Goal: Task Accomplishment & Management: Manage account settings

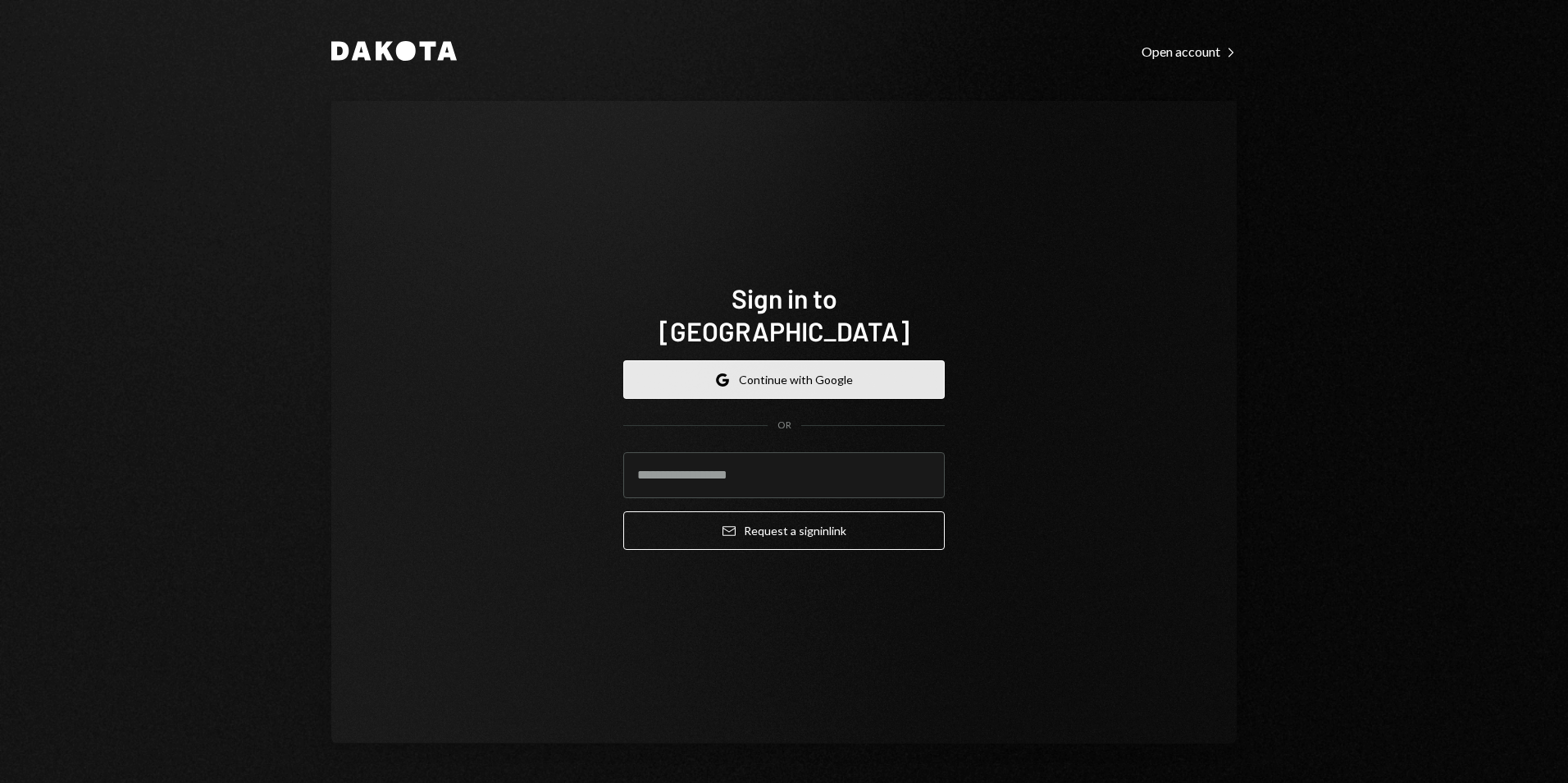
click at [752, 368] on button "Google Continue with Google" at bounding box center [784, 379] width 321 height 39
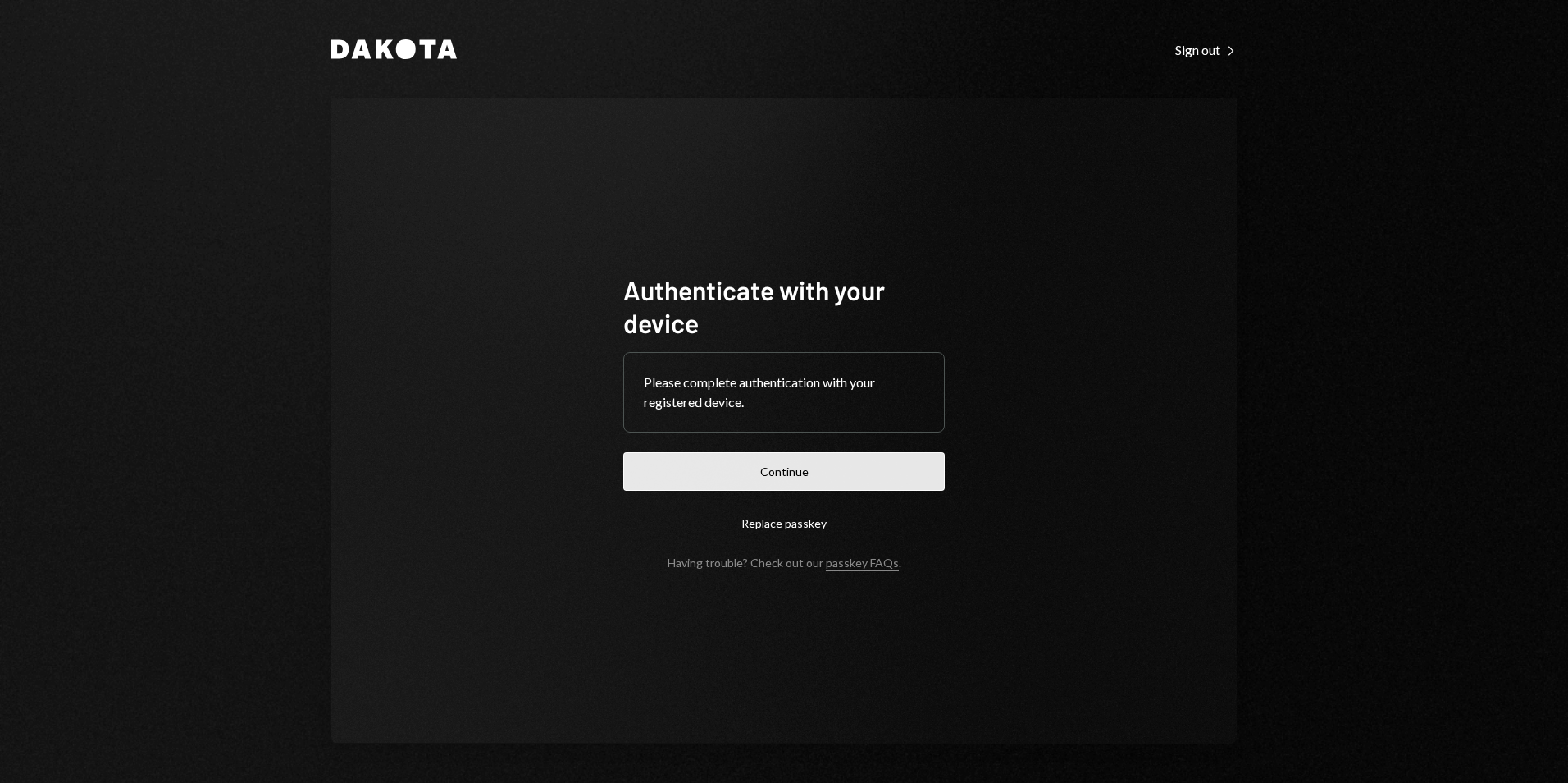
click at [798, 476] on button "Continue" at bounding box center [784, 471] width 321 height 39
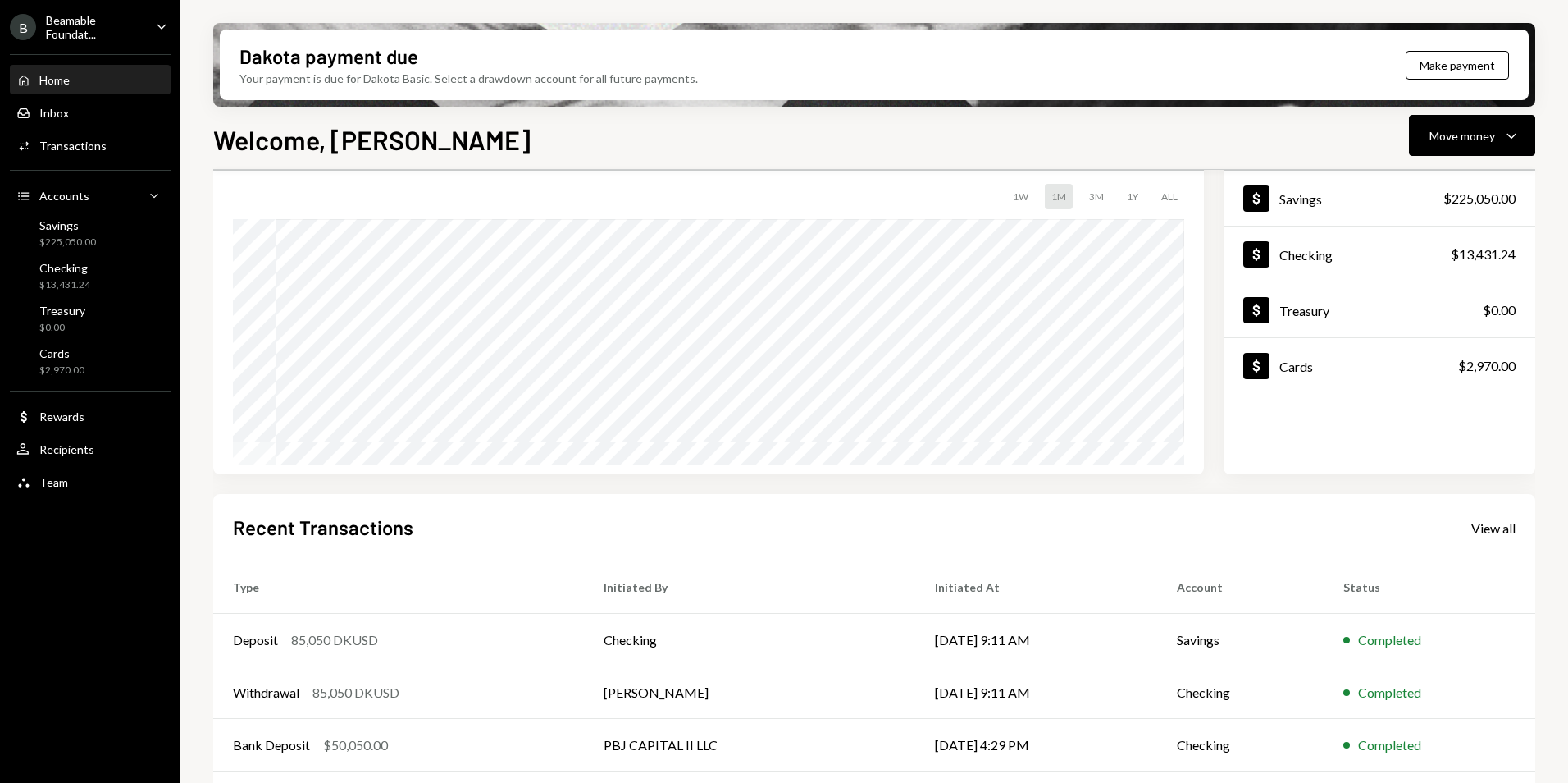
scroll to position [207, 0]
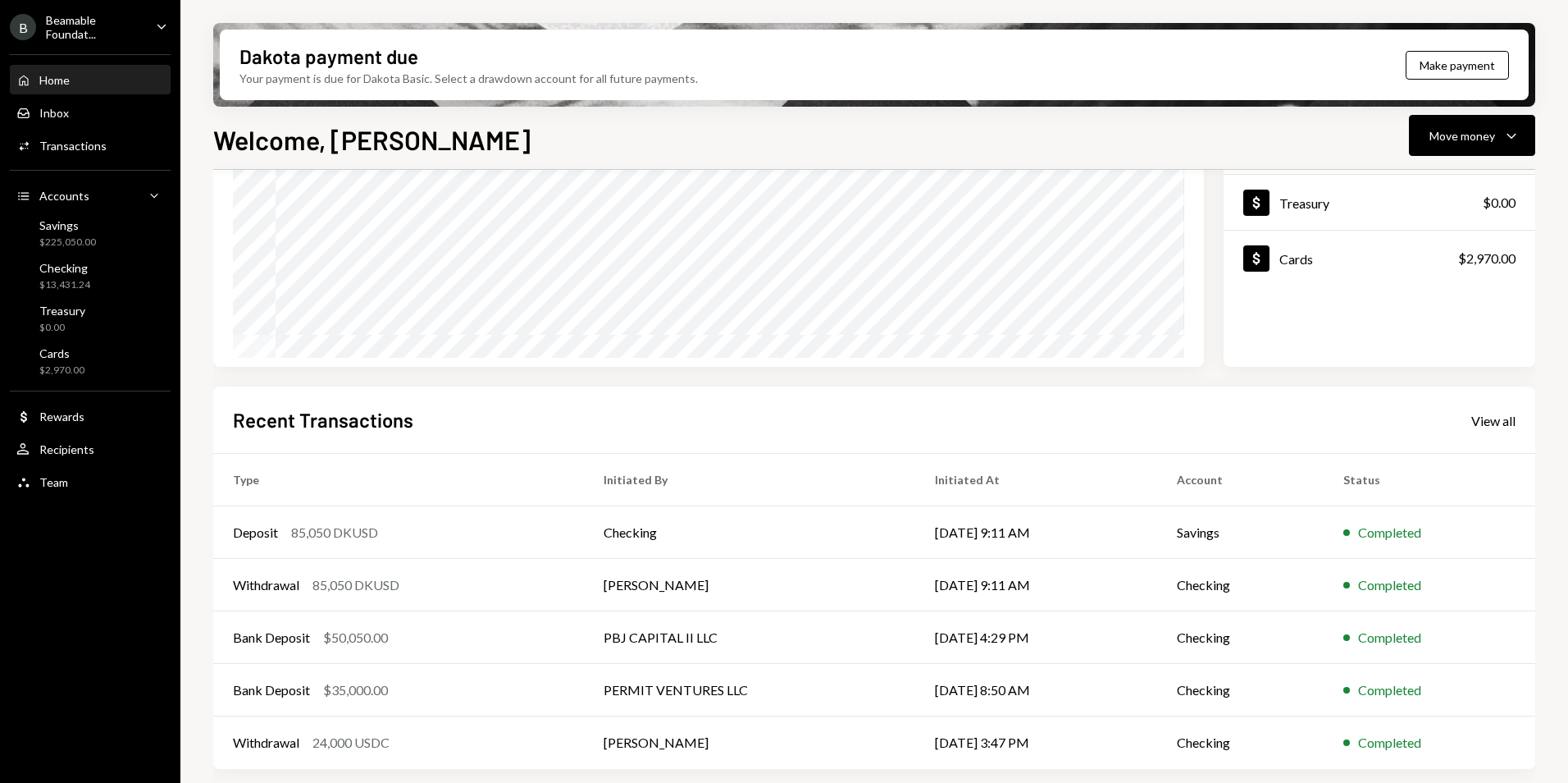
click at [152, 34] on div "Caret Down" at bounding box center [161, 27] width 18 height 21
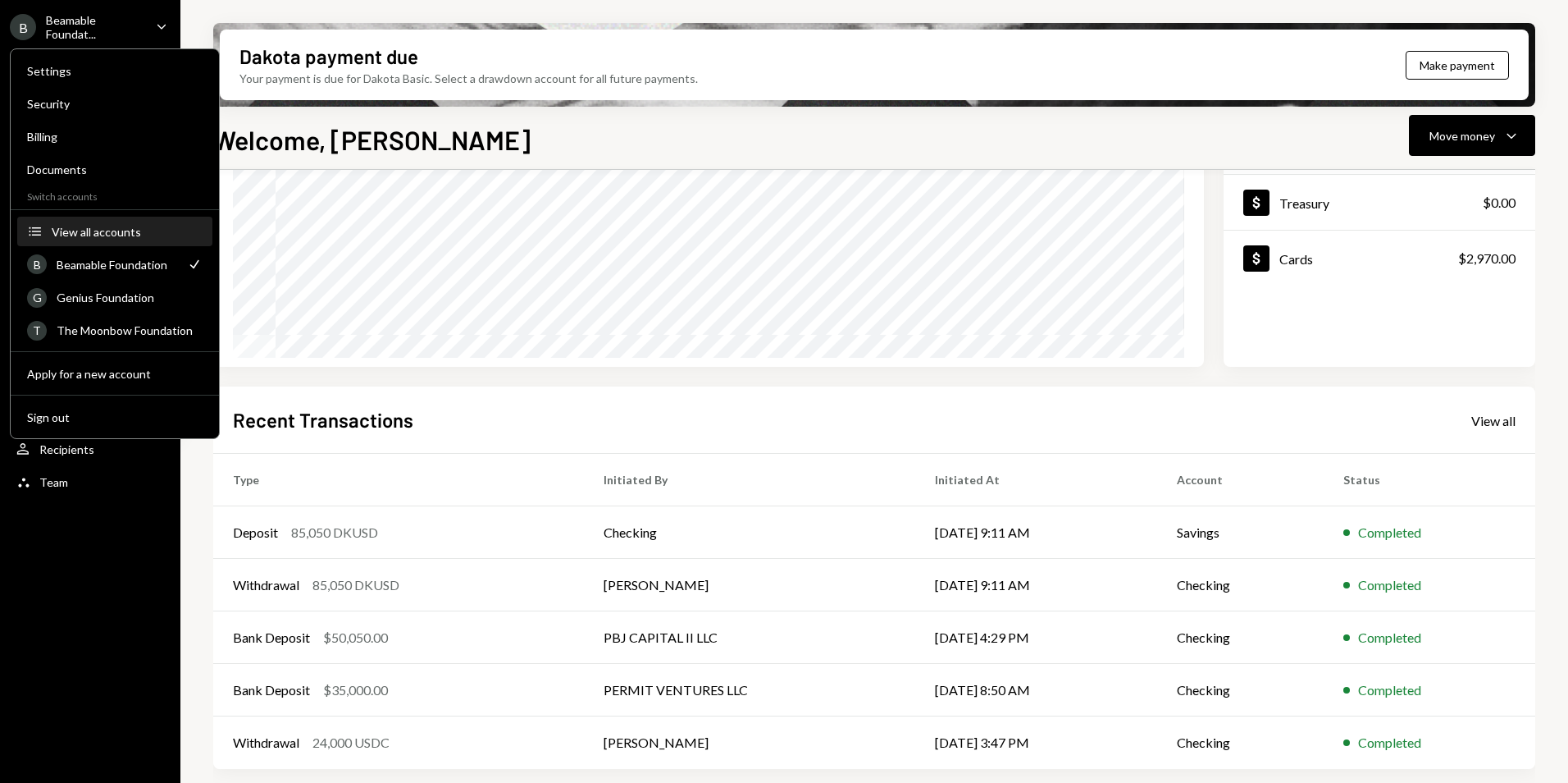
click at [142, 233] on div "View all accounts" at bounding box center [127, 231] width 151 height 14
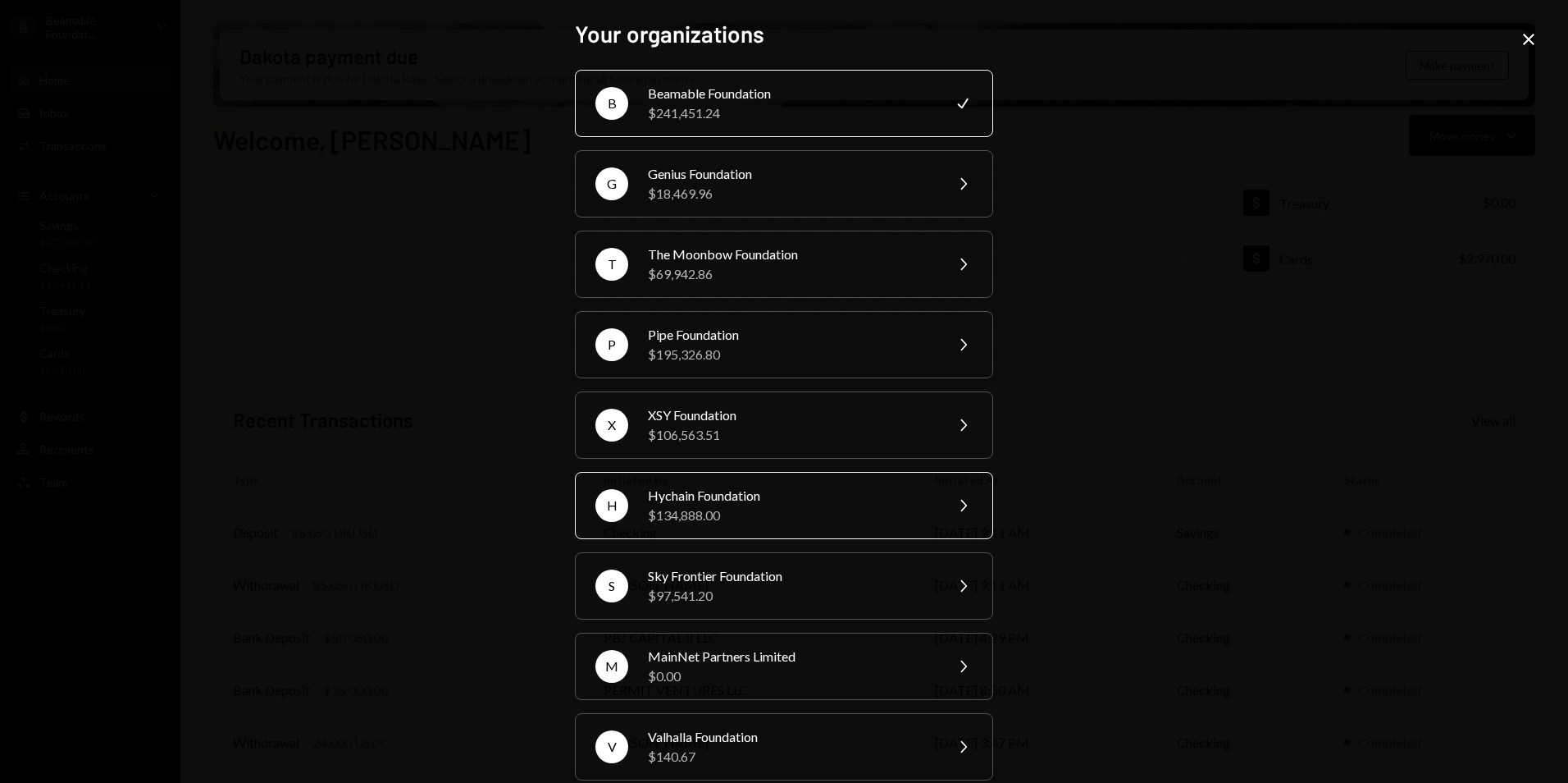
click at [817, 520] on div "$134,888.00" at bounding box center [791, 515] width 286 height 20
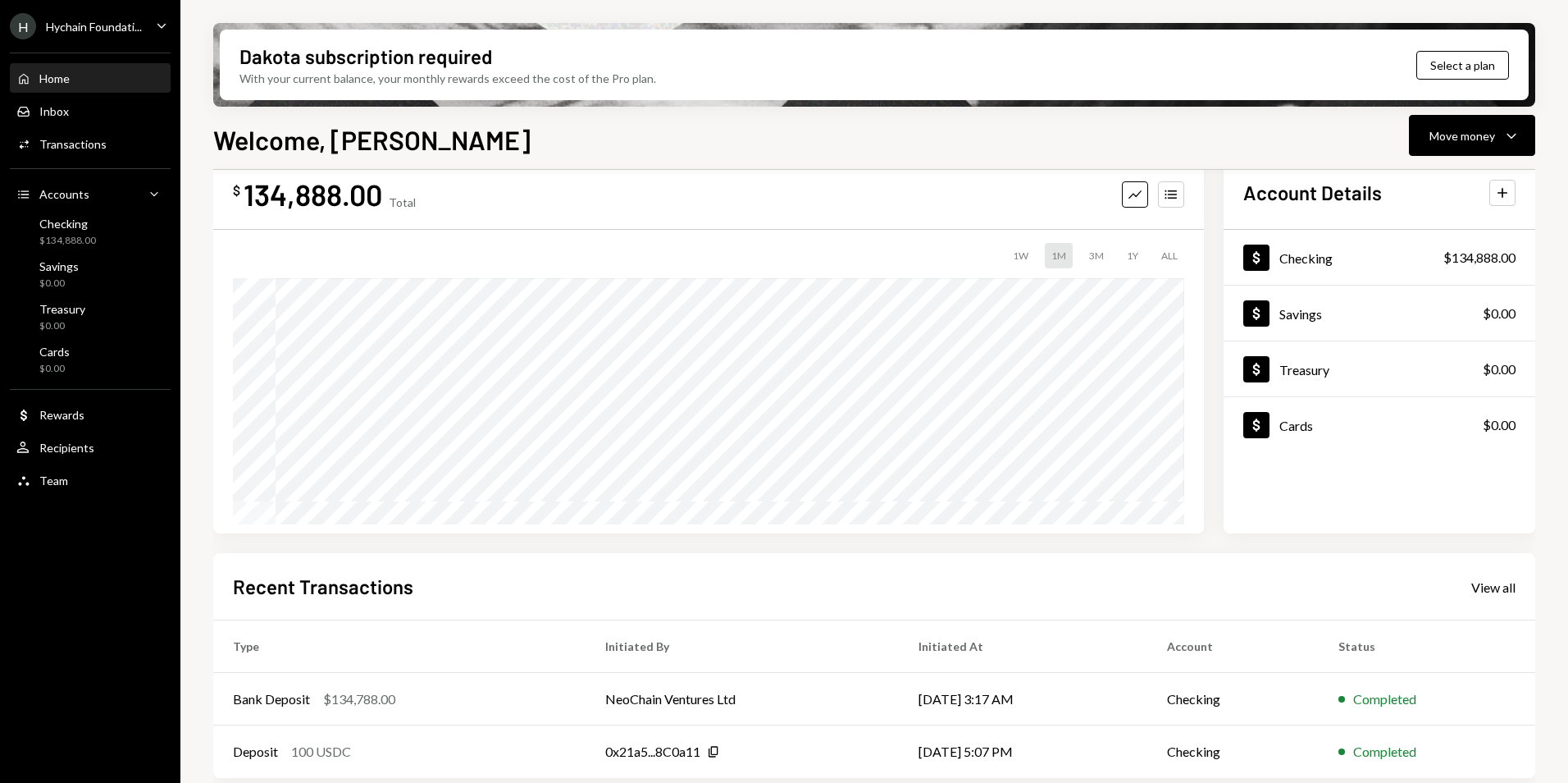
scroll to position [49, 0]
